Goal: Task Accomplishment & Management: Use online tool/utility

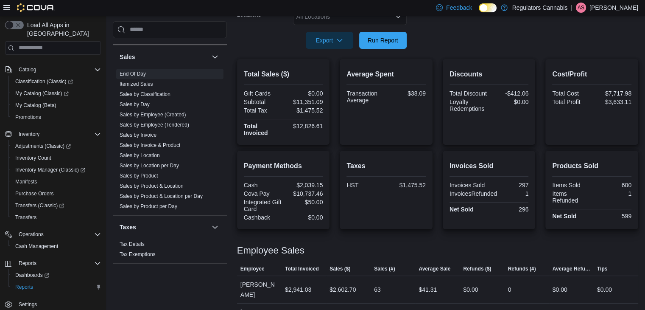
scroll to position [156, 0]
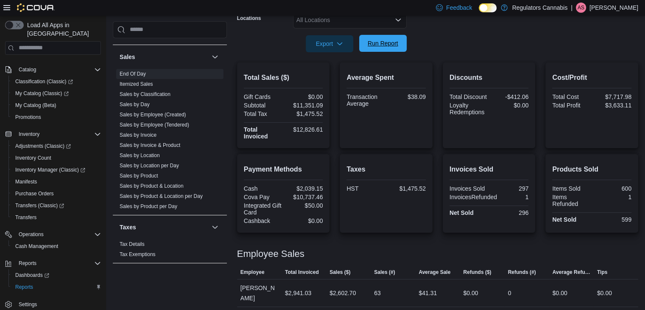
click at [385, 42] on span "Run Report" at bounding box center [383, 43] width 31 height 8
